Goal: Information Seeking & Learning: Find specific page/section

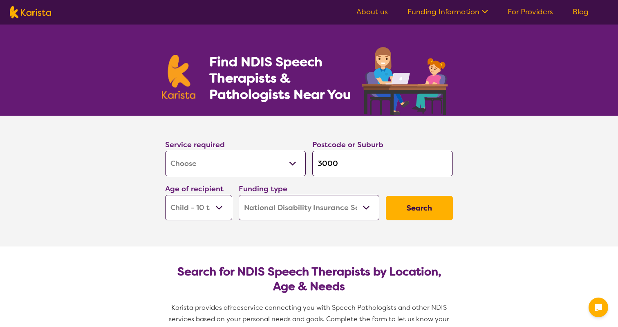
select select "[MEDICAL_DATA]"
select select "CH"
select select "NDIS"
select select "[MEDICAL_DATA]"
select select "CH"
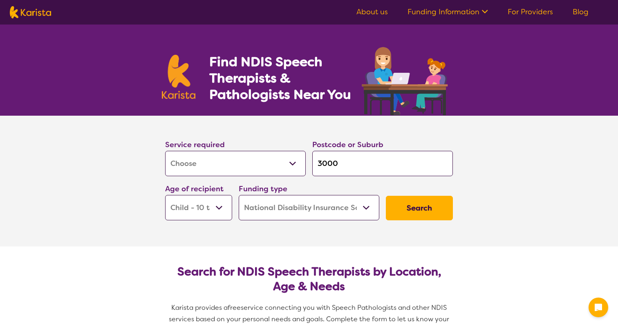
select select "NDIS"
click at [429, 214] on button "Search" at bounding box center [419, 208] width 67 height 25
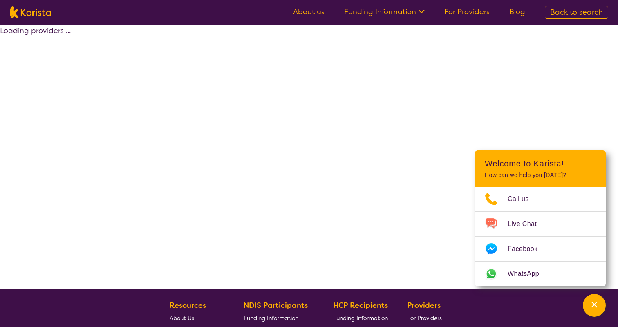
select select "by_score"
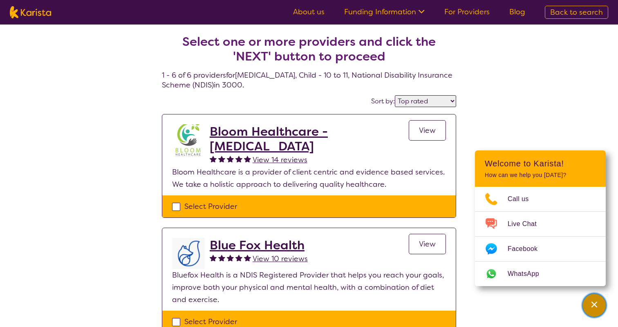
click at [597, 303] on icon "Channel Menu" at bounding box center [594, 304] width 8 height 8
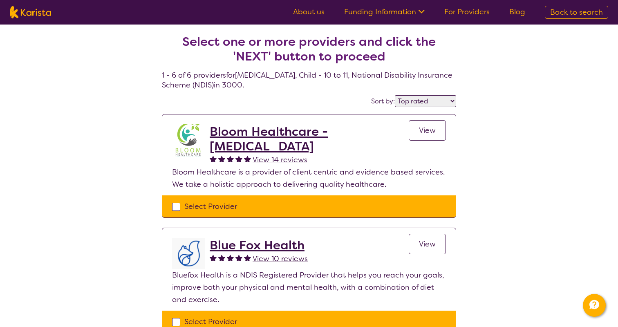
click at [413, 212] on div "Select Provider" at bounding box center [309, 206] width 274 height 12
checkbox input "true"
